Goal: Go to known website: Access a specific website the user already knows

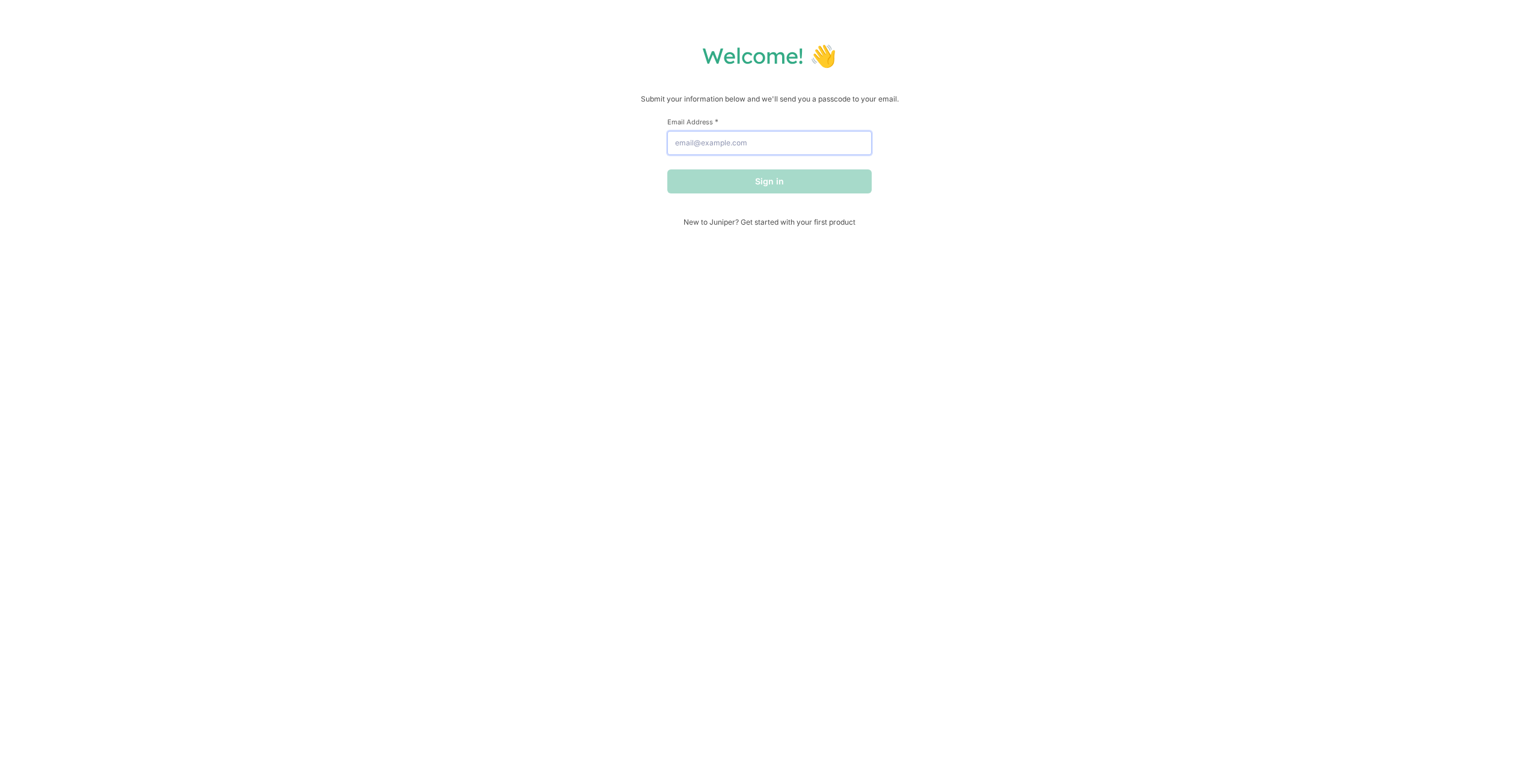
click at [743, 149] on input "Email Address *" at bounding box center [769, 143] width 204 height 24
click at [755, 144] on input "zymantas.zilenas@tuo" at bounding box center [769, 143] width 204 height 24
type input "[EMAIL_ADDRESS][DOMAIN_NAME]"
click at [667, 169] on button "Sign in" at bounding box center [769, 181] width 204 height 24
click at [753, 132] on input "text" at bounding box center [769, 134] width 204 height 24
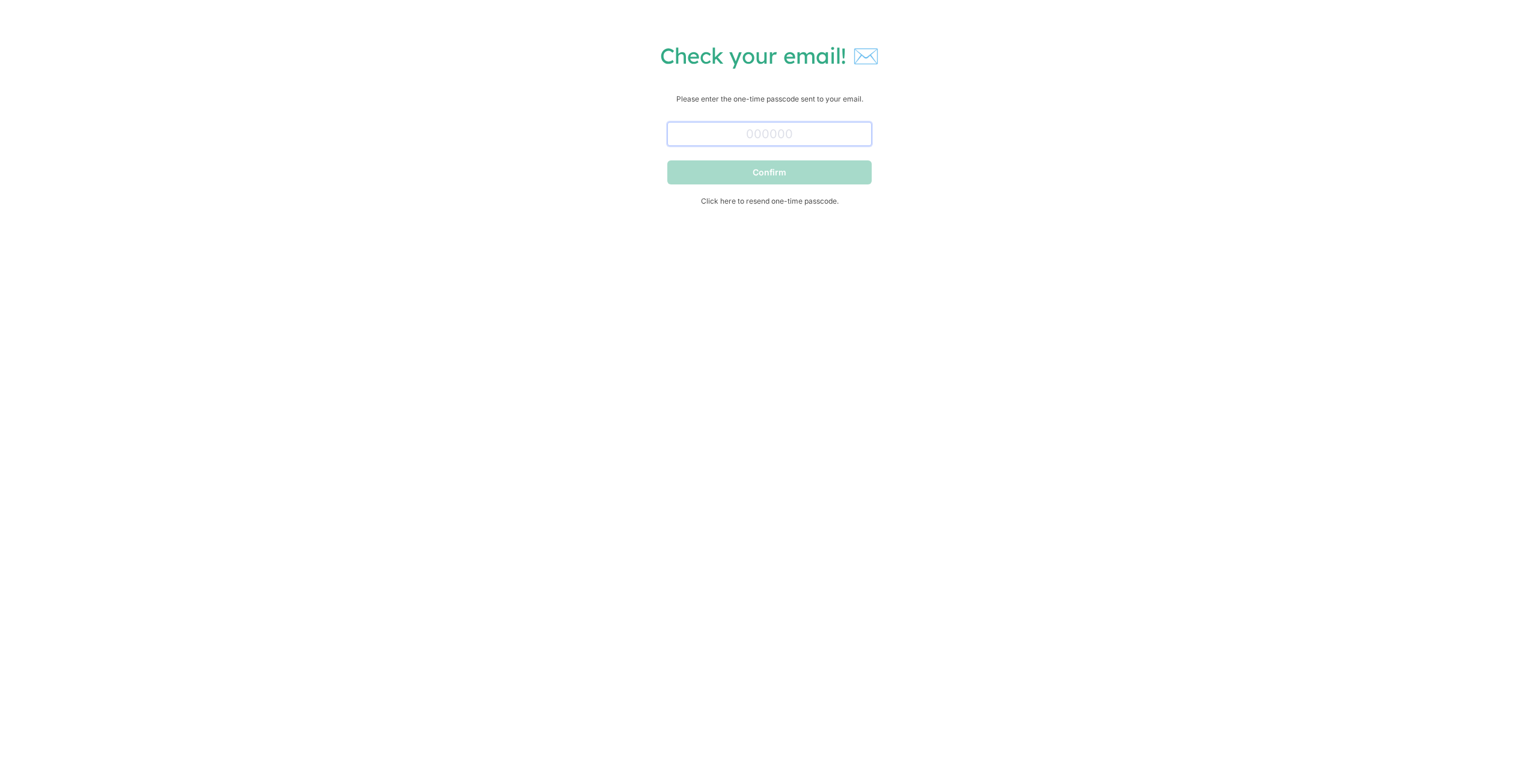
paste input "609317"
type input "609317"
click at [810, 176] on button "Confirm" at bounding box center [769, 172] width 204 height 24
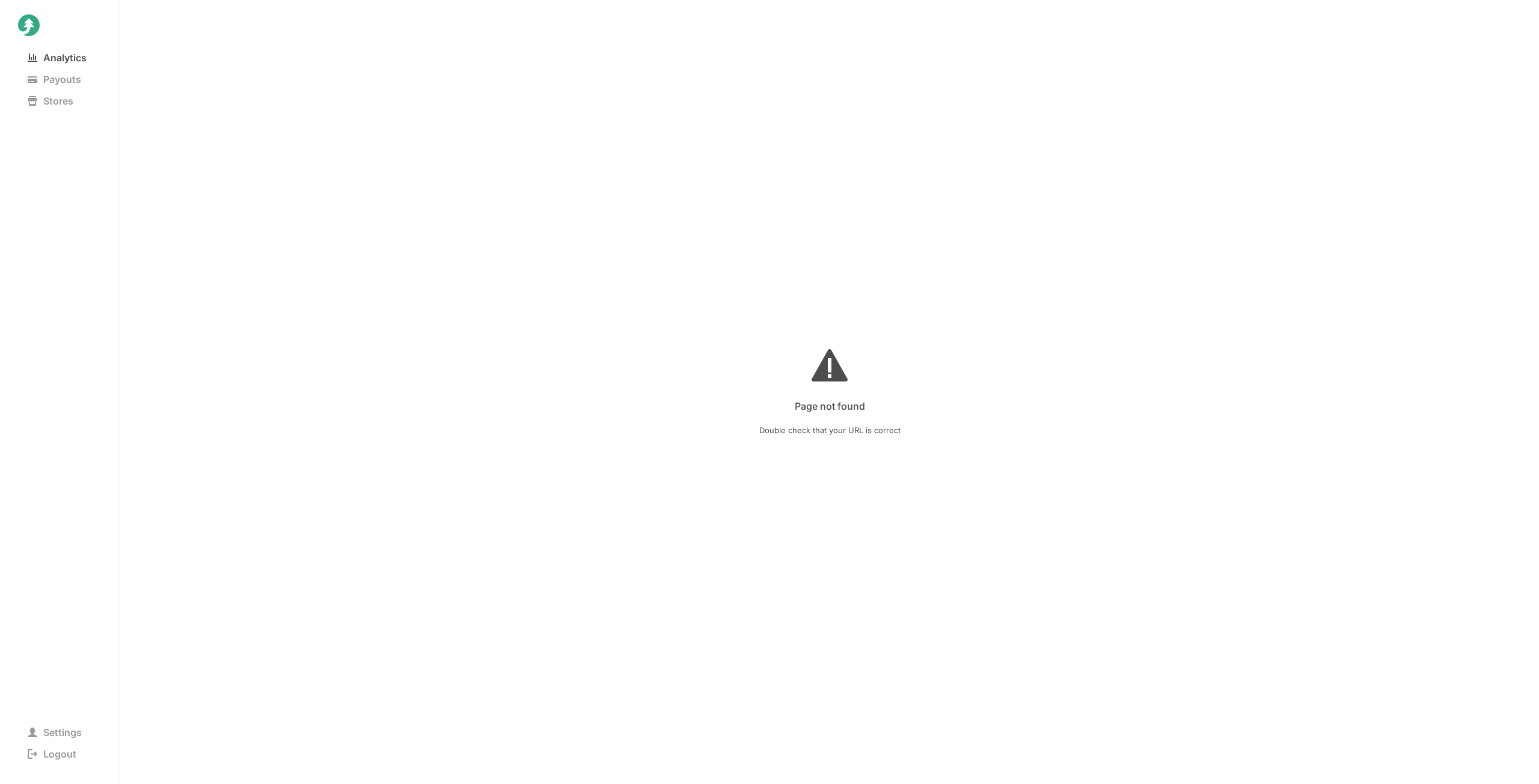
click at [66, 52] on span "Analytics" at bounding box center [57, 58] width 78 height 17
